Goal: Transaction & Acquisition: Purchase product/service

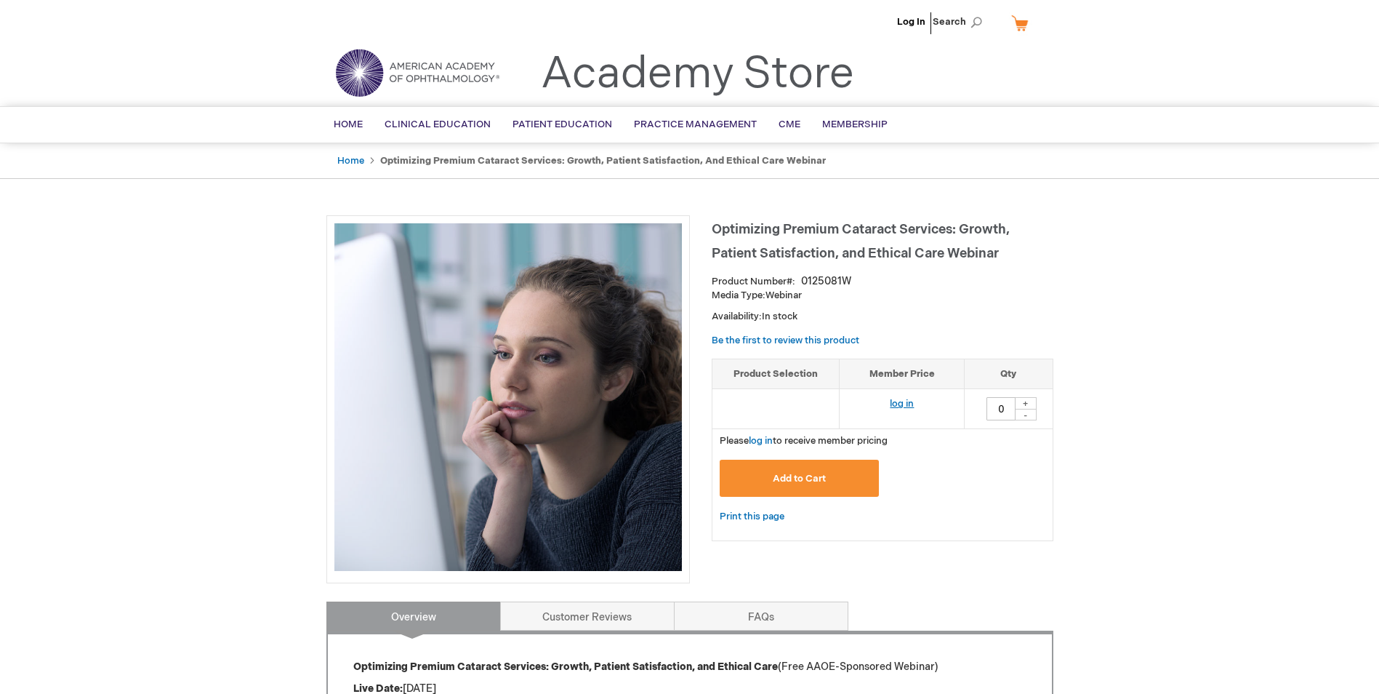
click at [910, 403] on link "log in" at bounding box center [902, 404] width 24 height 12
click at [760, 491] on button "Add to Cart" at bounding box center [800, 477] width 160 height 37
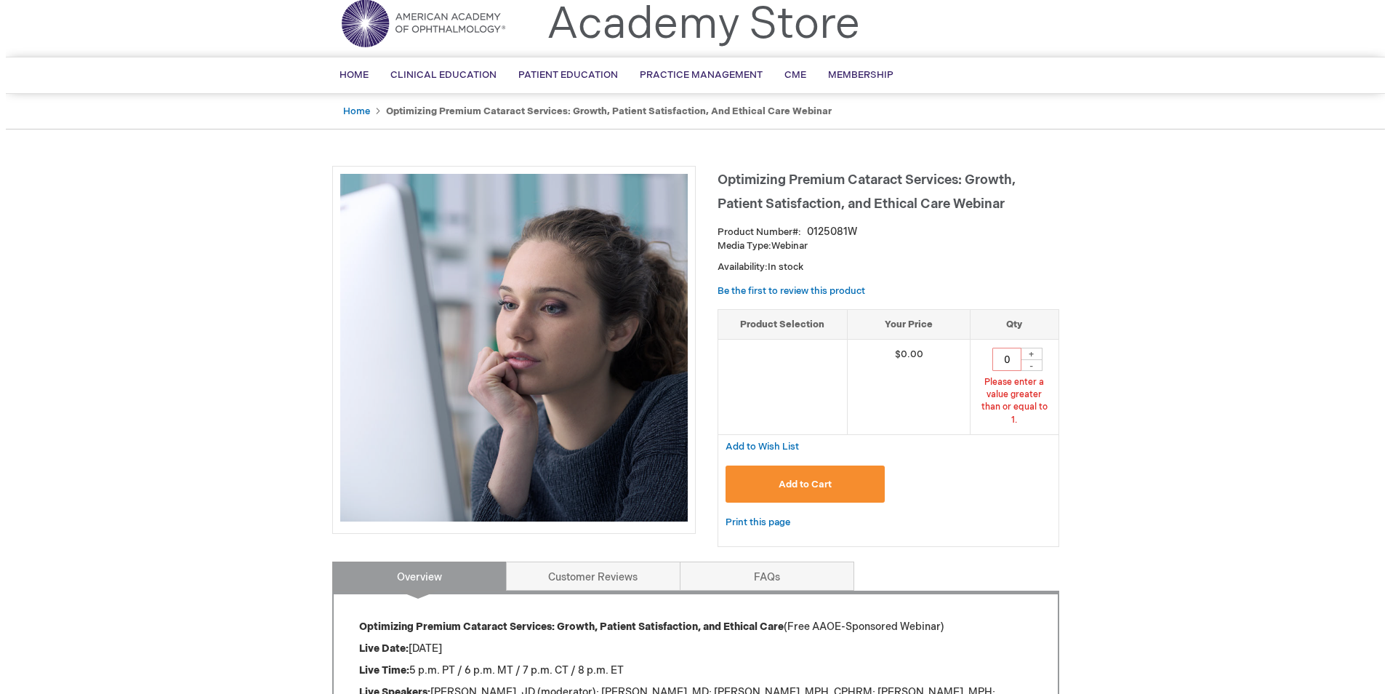
scroll to position [50, 0]
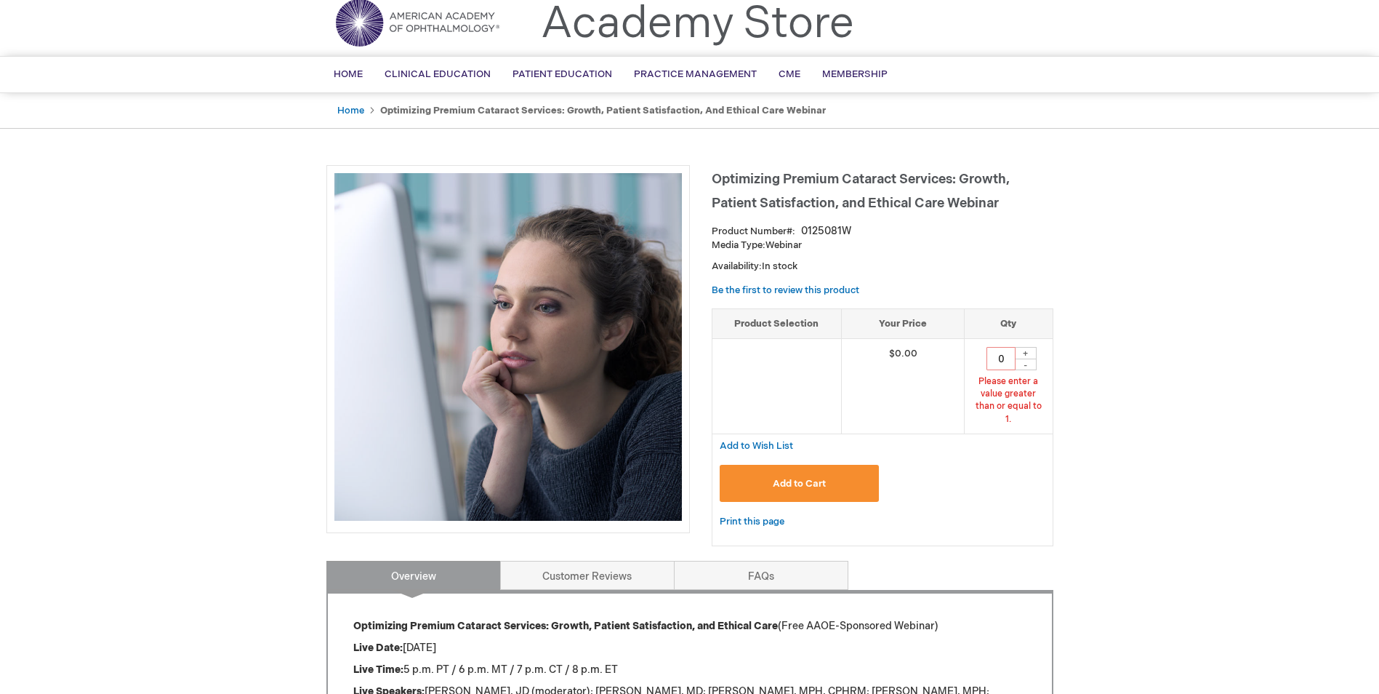
click at [1020, 345] on td "0 Please enter a value greater than or equal to 1. + -" at bounding box center [1009, 386] width 88 height 95
click at [1026, 348] on div "+" at bounding box center [1026, 353] width 22 height 12
type input "1"
click at [763, 480] on button "Add to Cart" at bounding box center [800, 483] width 160 height 37
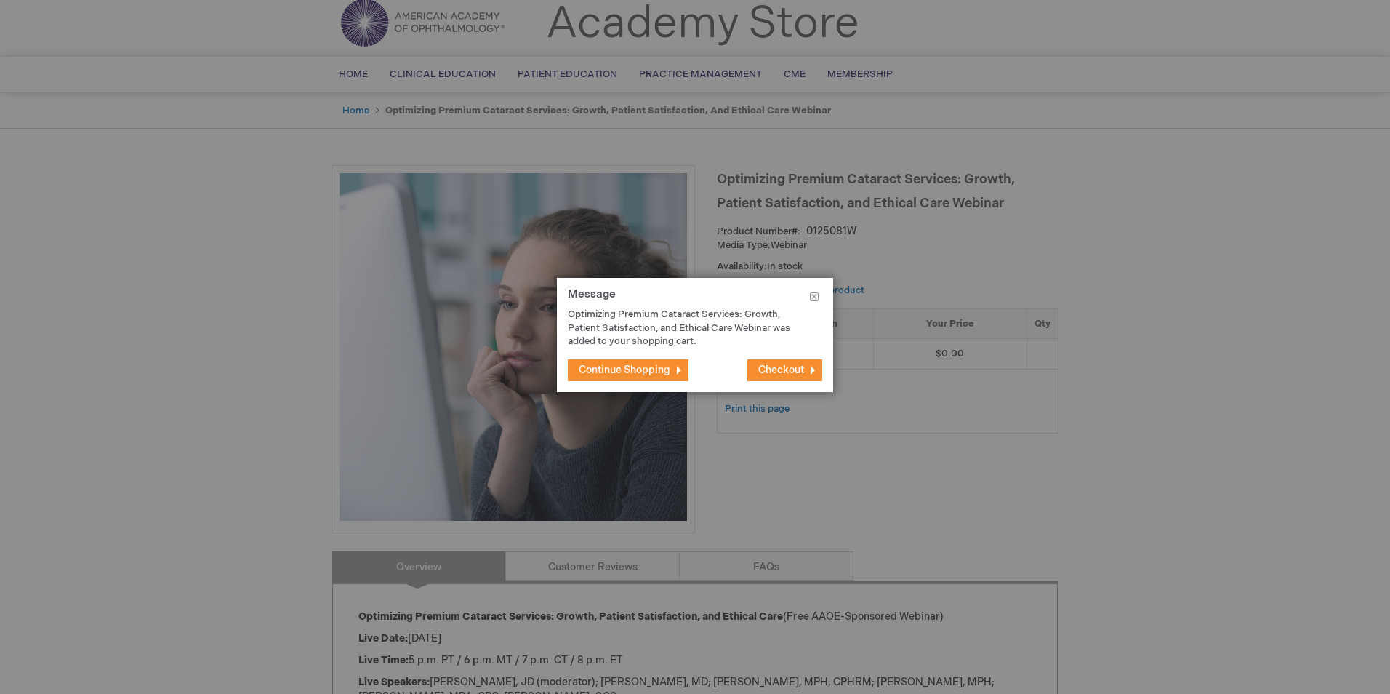
click at [774, 373] on span "Checkout" at bounding box center [781, 370] width 46 height 12
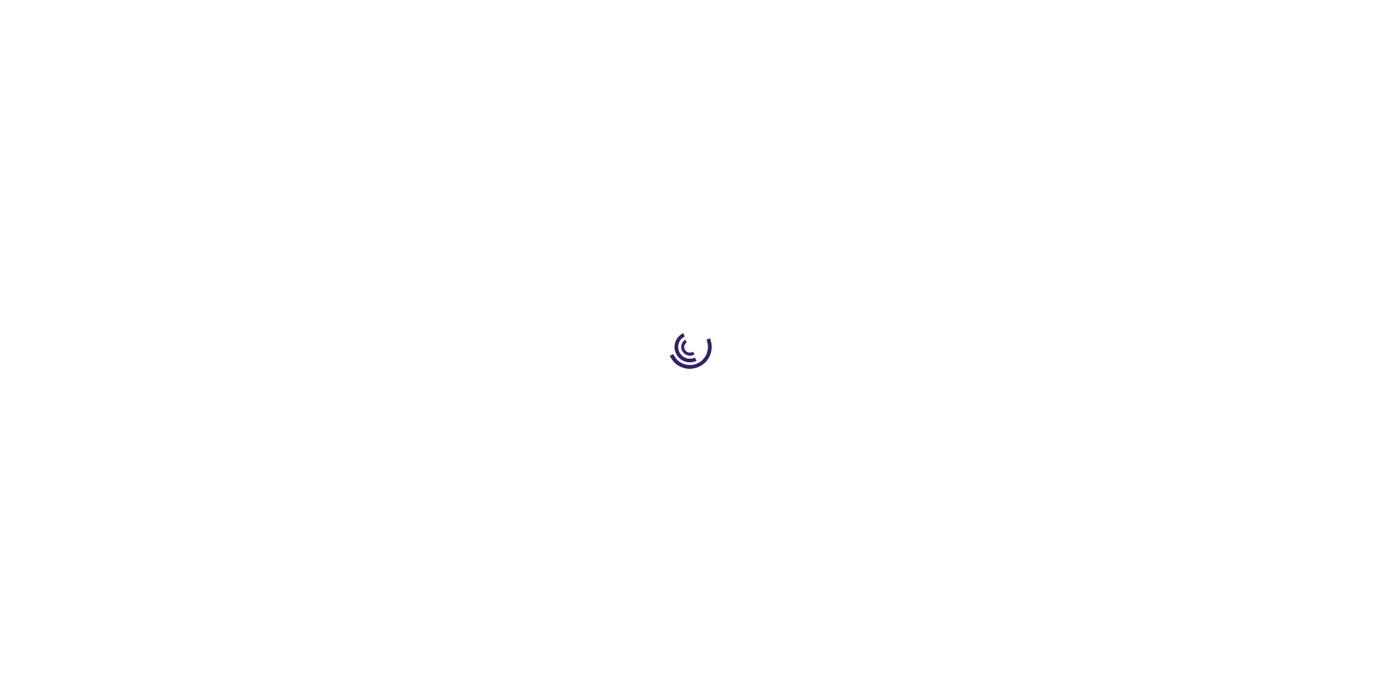
select select "US"
select select "23"
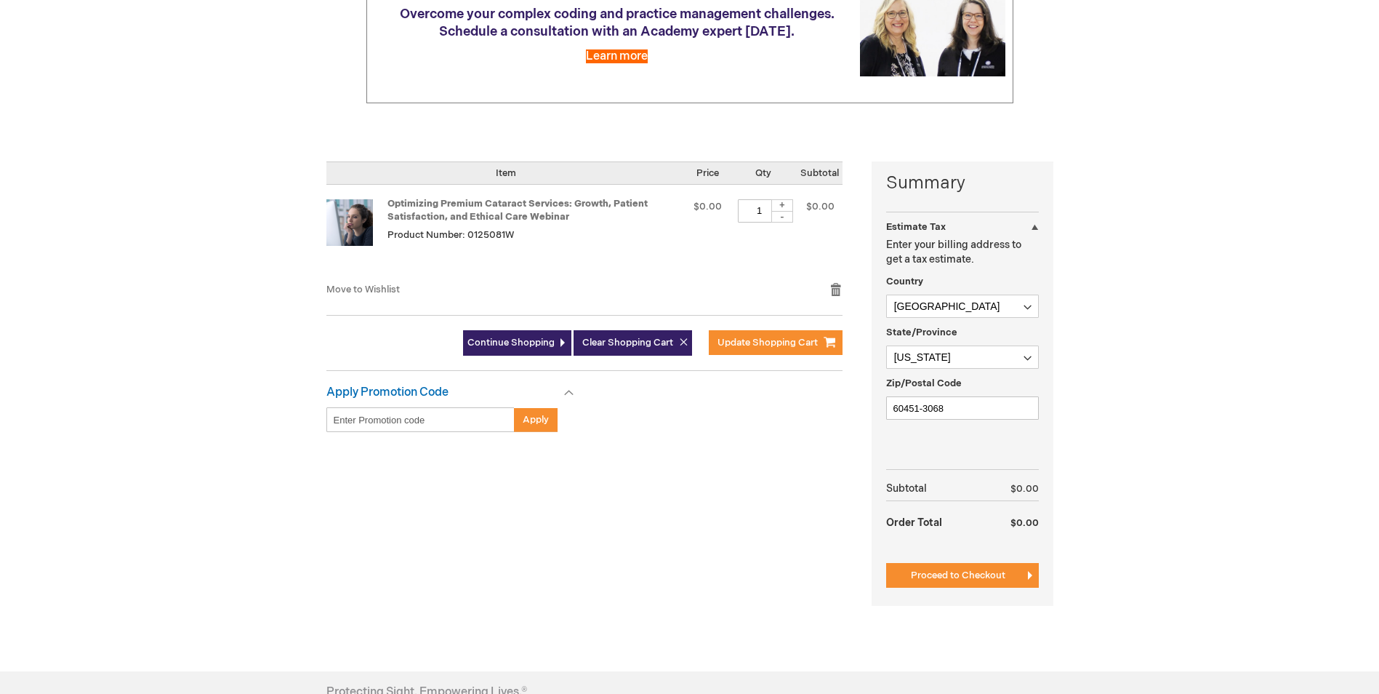
scroll to position [218, 0]
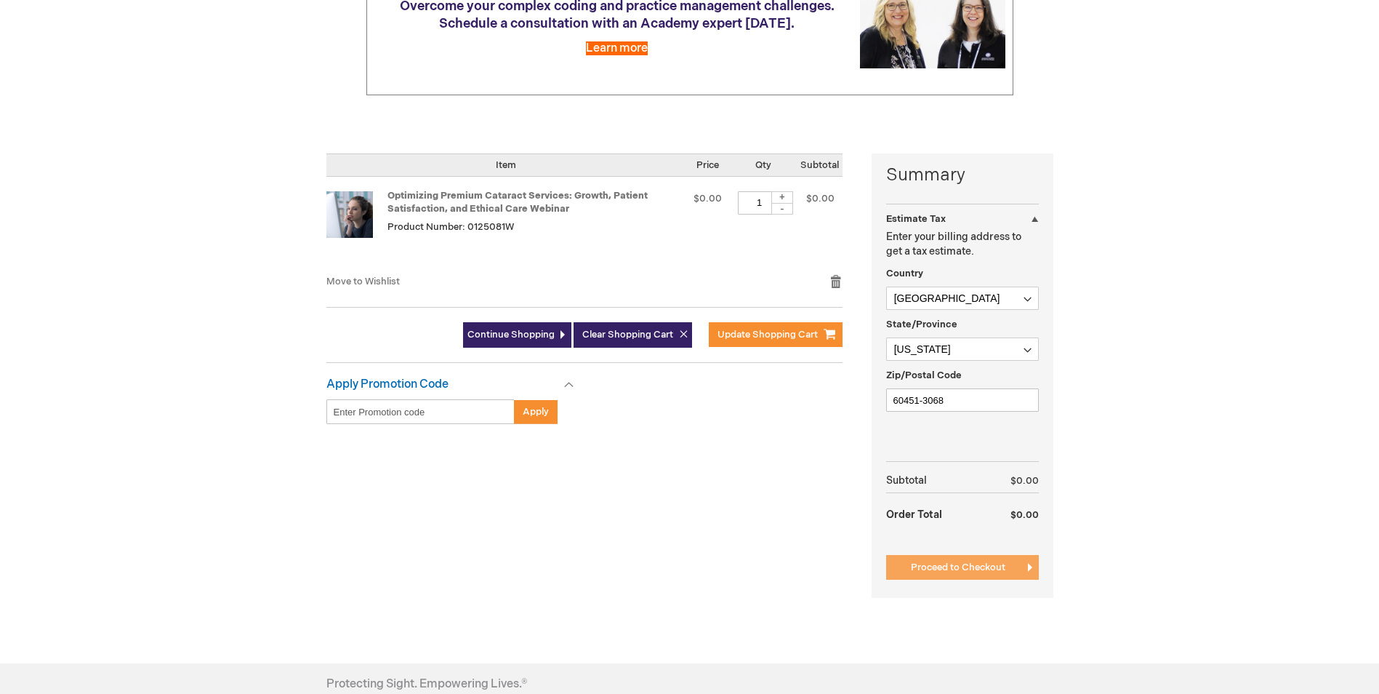
click at [927, 566] on span "Proceed to Checkout" at bounding box center [958, 567] width 95 height 12
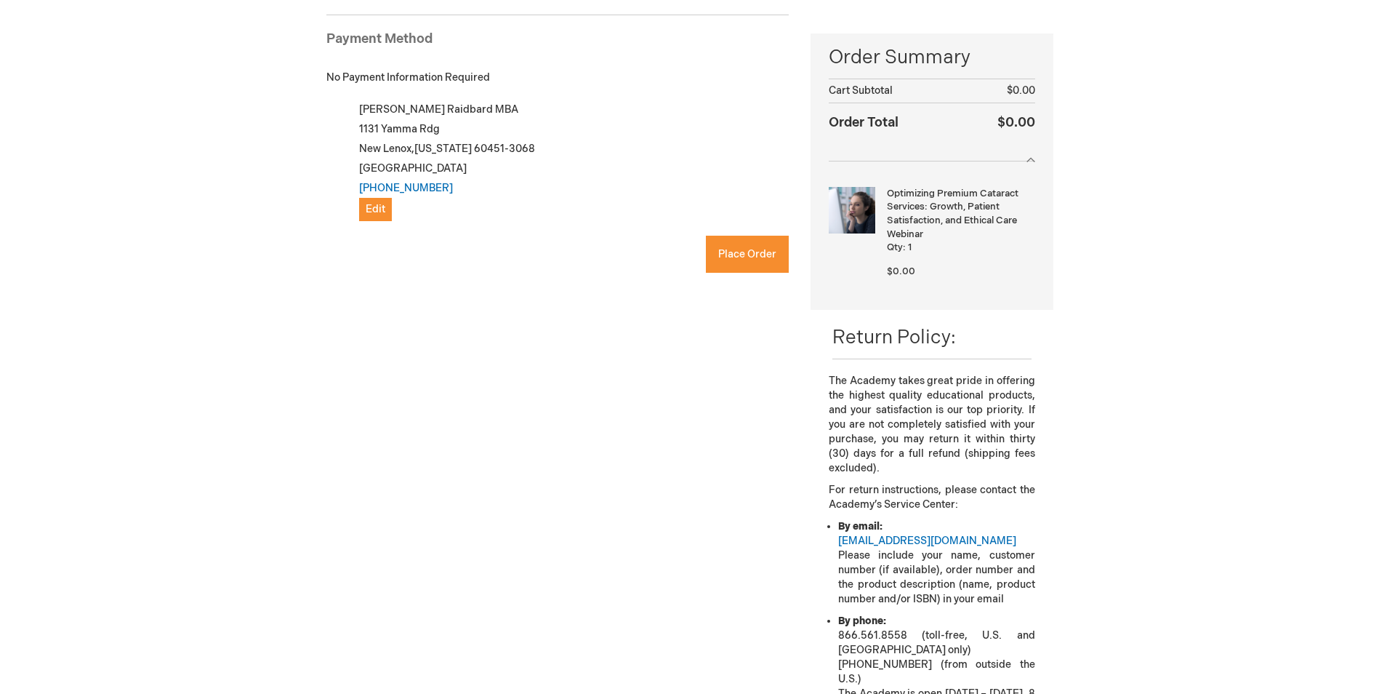
checkbox input "true"
click at [750, 257] on span "Place Order" at bounding box center [747, 254] width 58 height 12
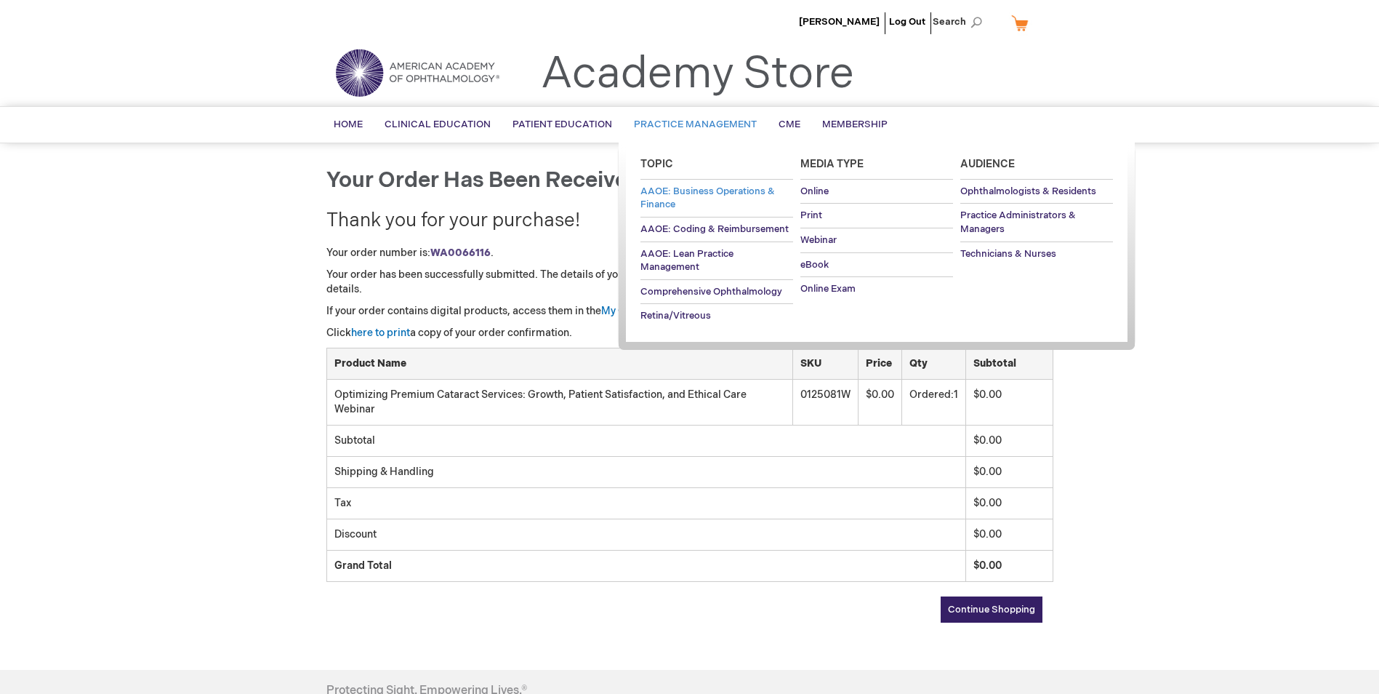
drag, startPoint x: 684, startPoint y: 175, endPoint x: 684, endPoint y: 188, distance: 12.4
click at [684, 188] on li "Topic AAOE: Business Operations & Finance AAOE: Coding & Reimbursement AAOE: Le…" at bounding box center [717, 239] width 160 height 178
click at [995, 214] on span "Practice Administrators & Managers" at bounding box center [1018, 221] width 116 height 25
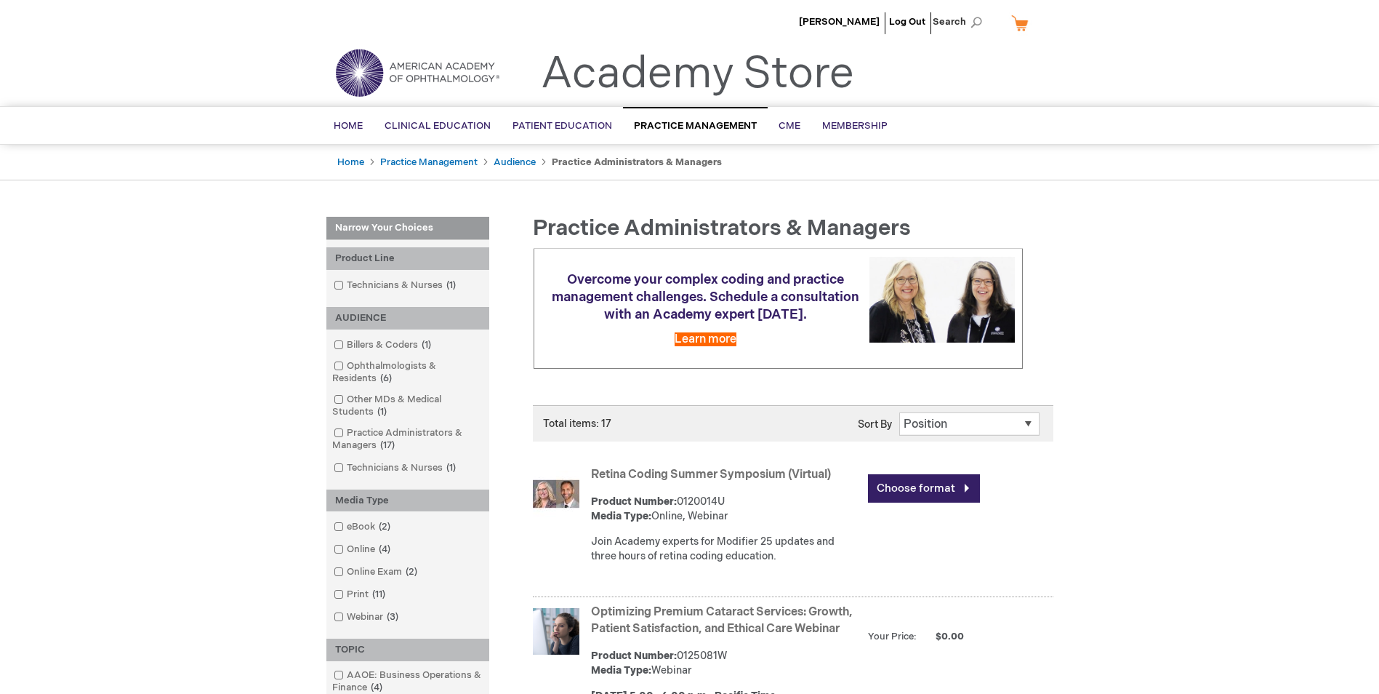
click at [670, 473] on link "Retina Coding Summer Symposium (Virtual)" at bounding box center [711, 474] width 240 height 14
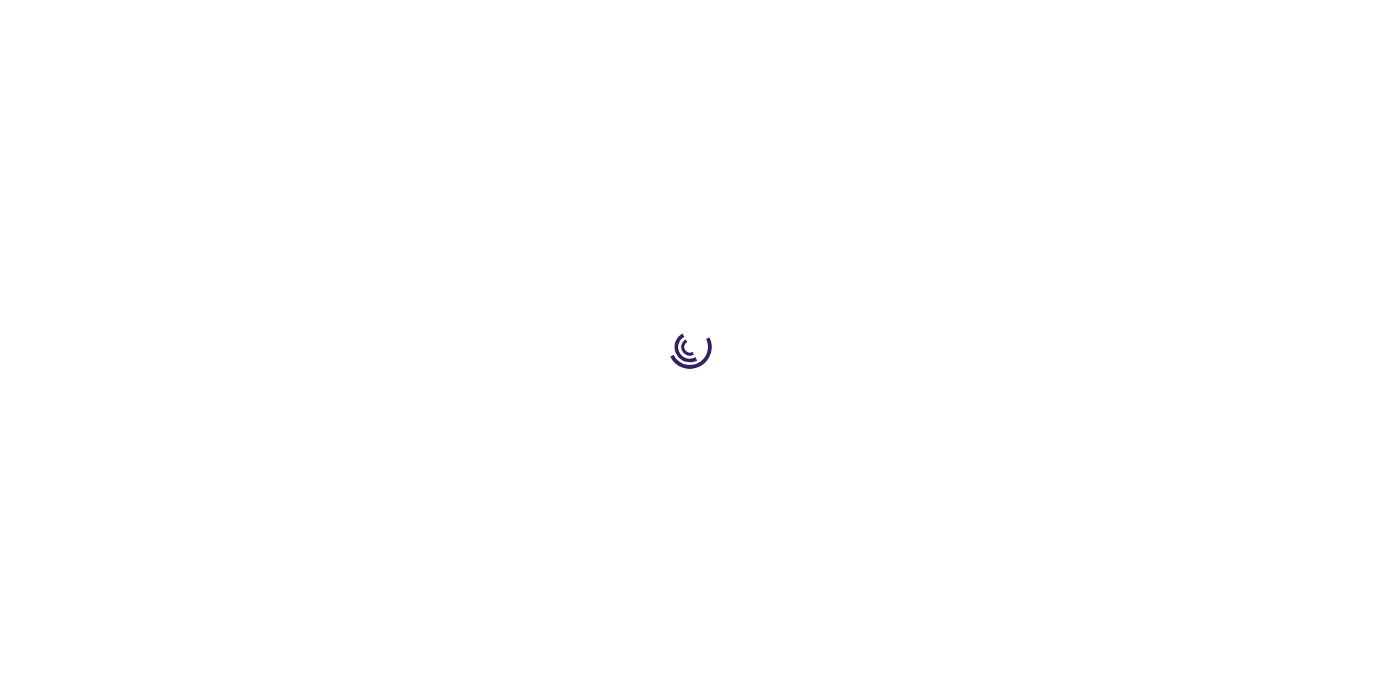
type input "0"
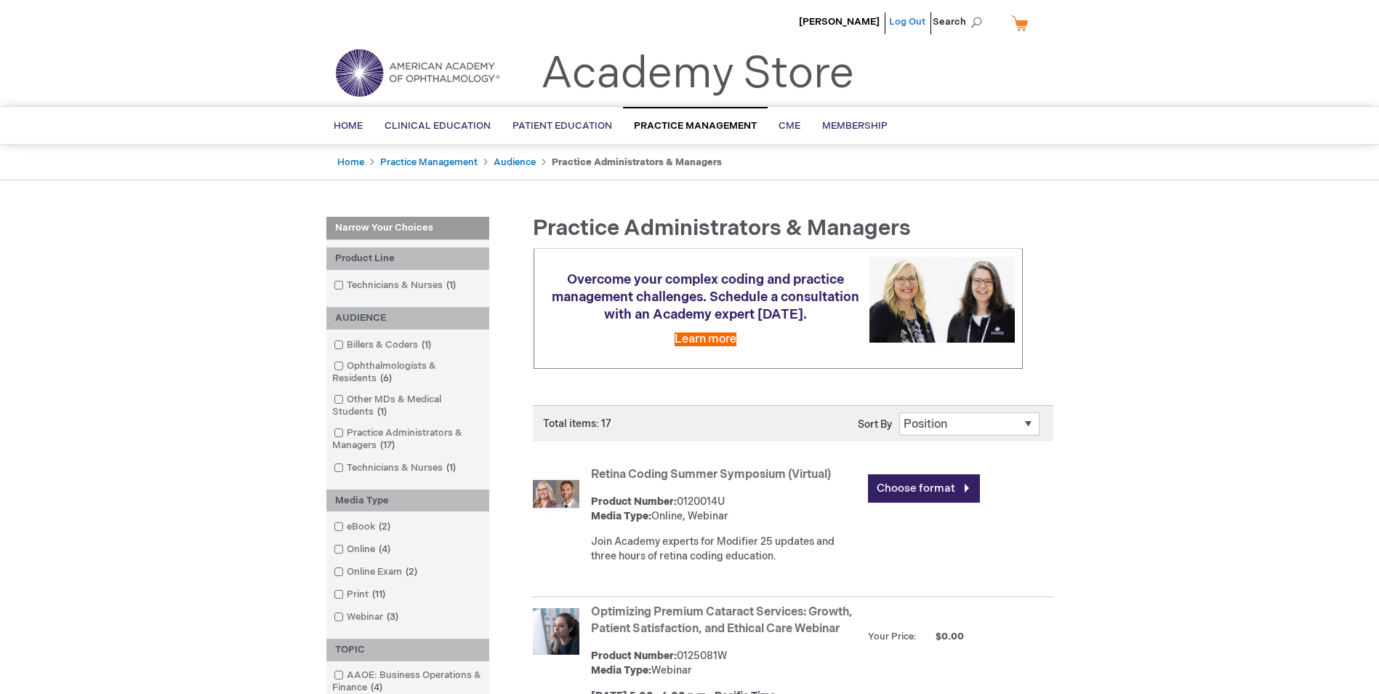
click at [920, 23] on link "Log Out" at bounding box center [907, 22] width 36 height 12
